Goal: Browse casually

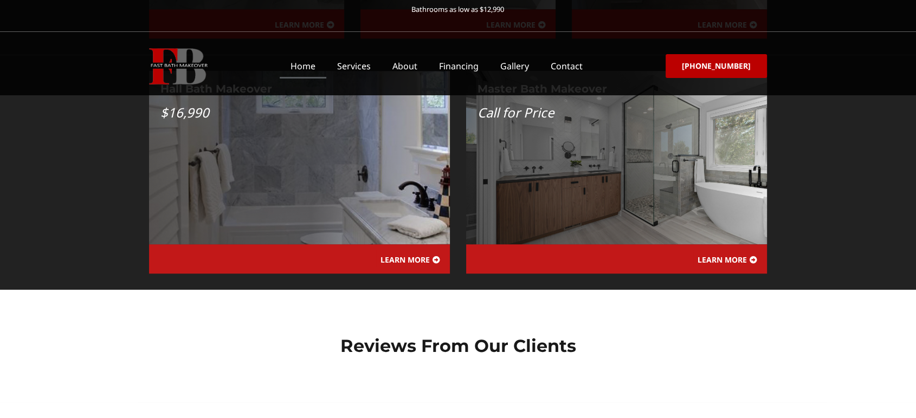
scroll to position [1285, 0]
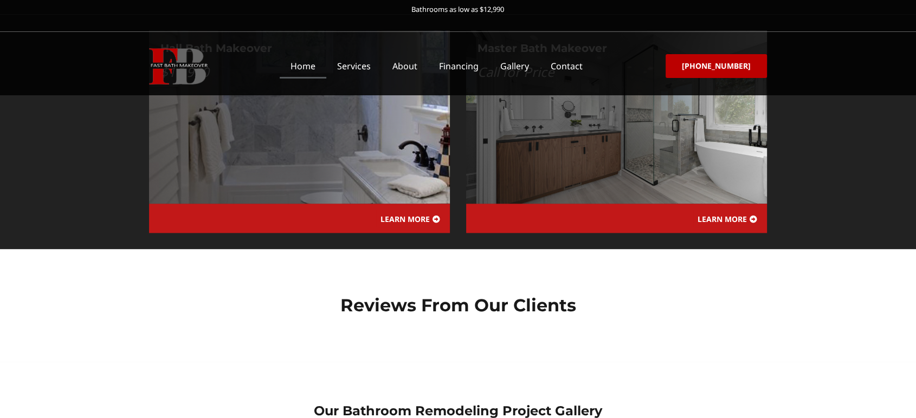
scroll to position [1555, 0]
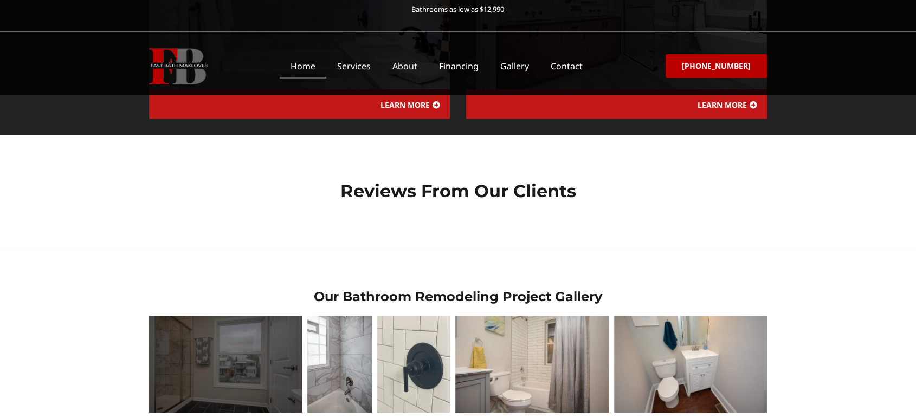
scroll to position [1354, 0]
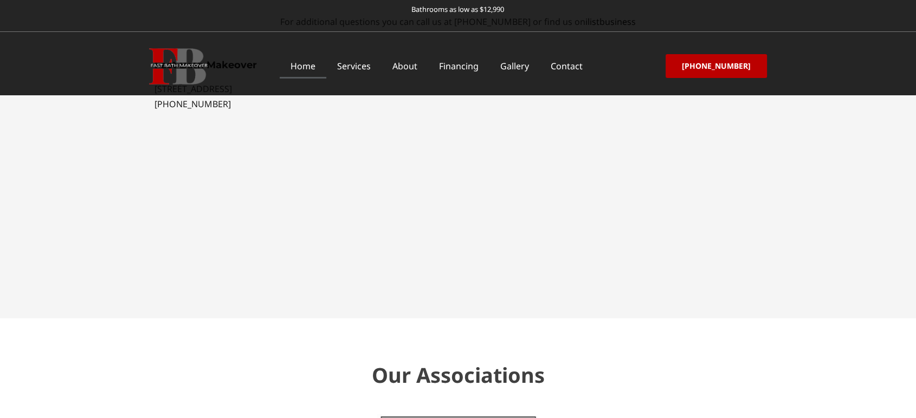
scroll to position [3132, 0]
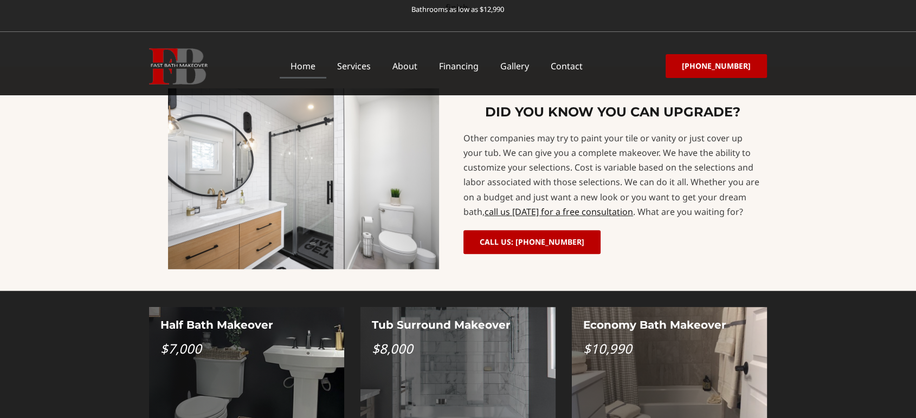
scroll to position [844, 0]
